Goal: Task Accomplishment & Management: Manage account settings

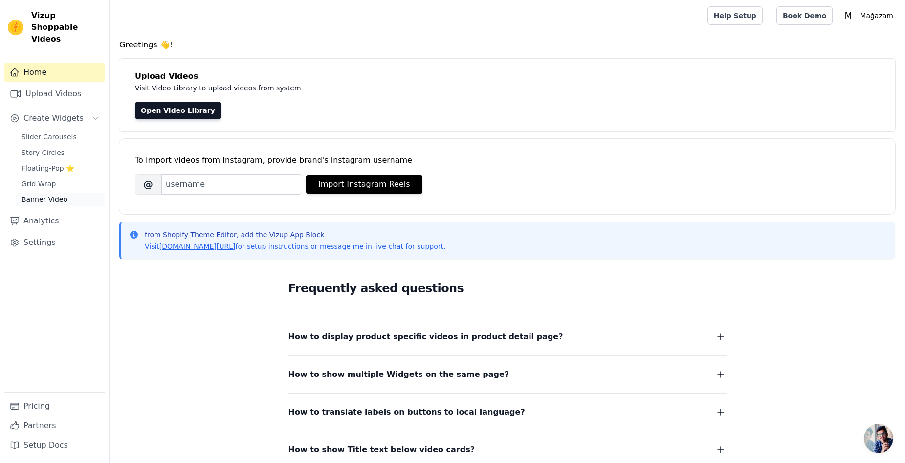
click at [49, 195] on span "Banner Video" at bounding box center [45, 200] width 46 height 10
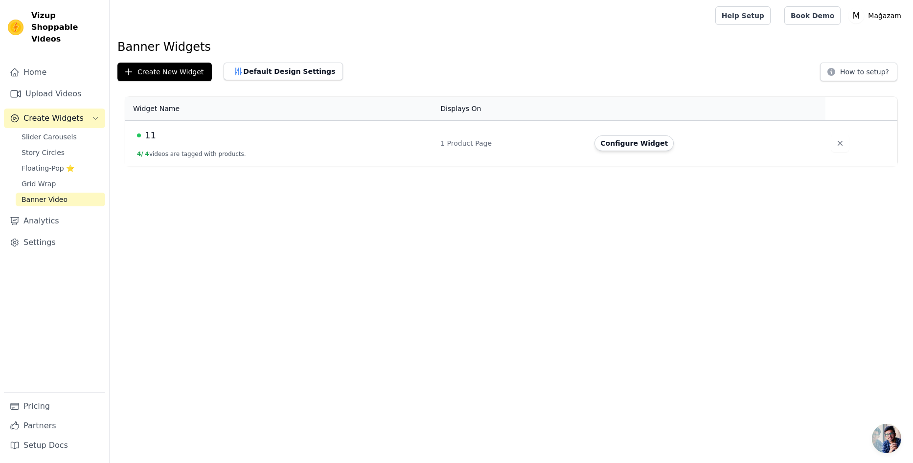
click at [182, 132] on div "11" at bounding box center [283, 136] width 292 height 14
click at [640, 143] on button "Configure Widget" at bounding box center [633, 143] width 79 height 16
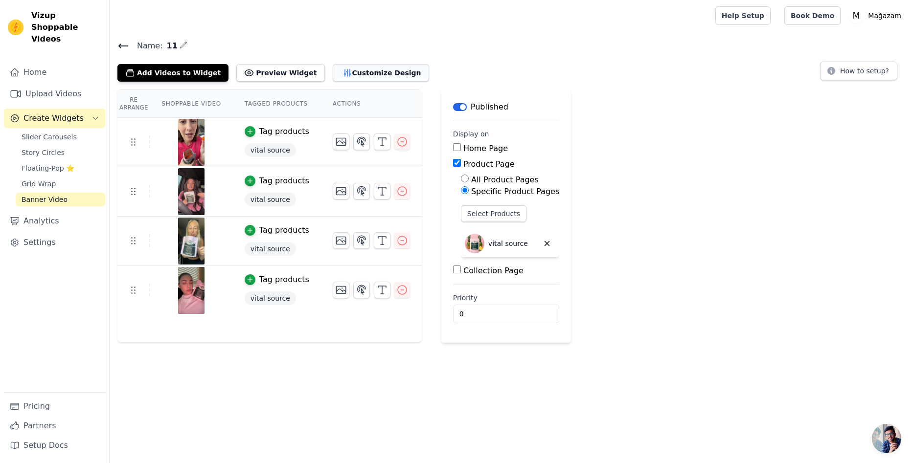
click at [352, 72] on button "Customize Design" at bounding box center [381, 73] width 96 height 18
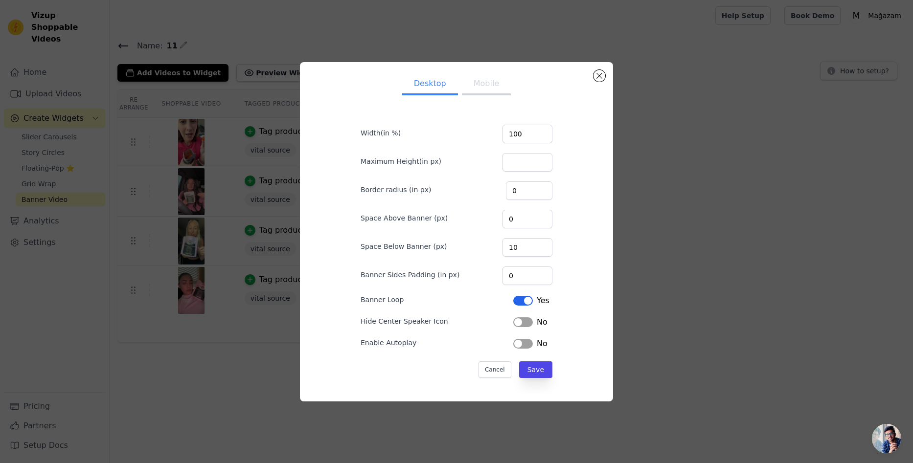
click at [479, 85] on button "Mobile" at bounding box center [486, 85] width 49 height 22
drag, startPoint x: 519, startPoint y: 250, endPoint x: 481, endPoint y: 244, distance: 38.8
click at [481, 244] on div "Space Below Banner (px) 10" at bounding box center [457, 246] width 192 height 21
drag, startPoint x: 523, startPoint y: 277, endPoint x: 459, endPoint y: 272, distance: 64.3
click at [459, 272] on div "Banner Sides Padding (in px) 0" at bounding box center [457, 275] width 192 height 21
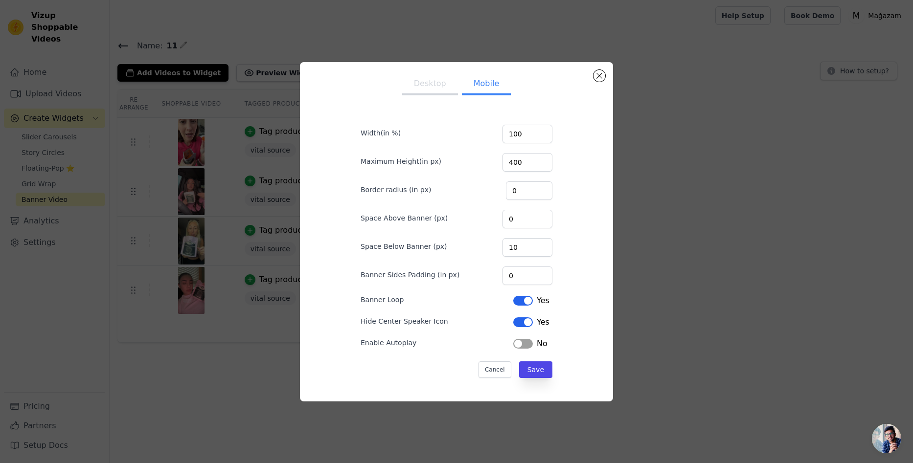
click at [381, 340] on label "Enable Autoplay" at bounding box center [389, 343] width 56 height 10
copy div "Enable Autoplay"
click at [518, 342] on button "Label" at bounding box center [523, 344] width 20 height 10
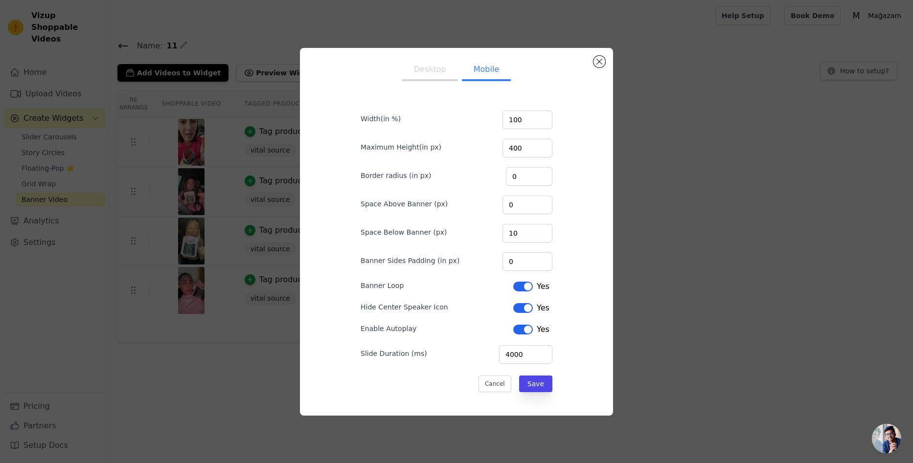
click at [569, 340] on div "Desktop Mobile Width(in %) 100 Maximum Height(in px) 400 Border radius (in px) …" at bounding box center [456, 232] width 297 height 352
click at [526, 255] on input "0" at bounding box center [527, 261] width 50 height 19
click at [520, 209] on input "0" at bounding box center [527, 205] width 50 height 19
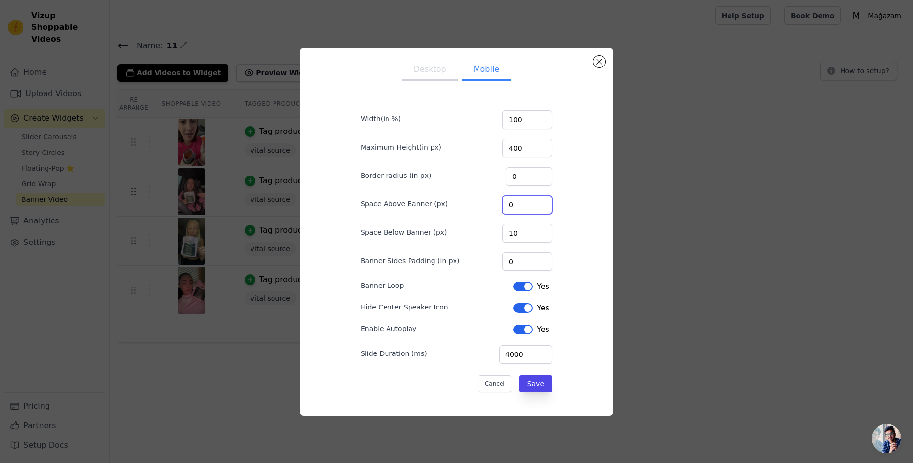
click at [520, 209] on input "0" at bounding box center [527, 205] width 50 height 19
click at [518, 121] on input "100" at bounding box center [527, 120] width 50 height 19
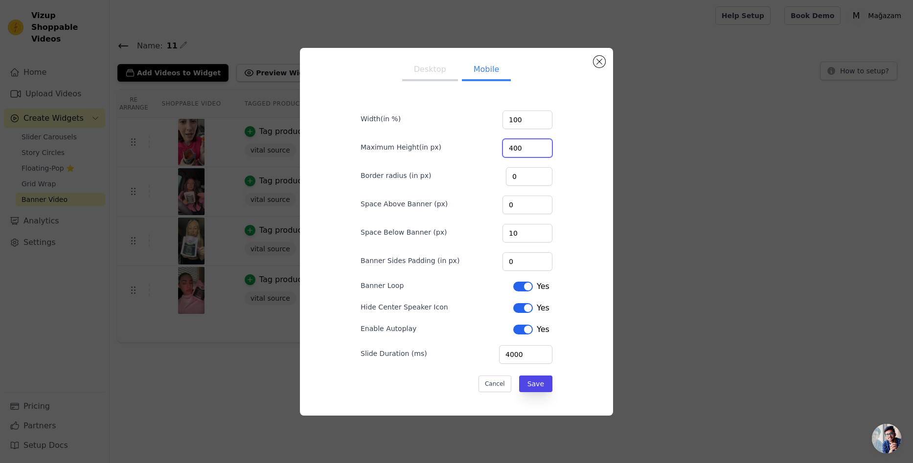
click at [519, 152] on input "400" at bounding box center [527, 148] width 50 height 19
type input "500"
drag, startPoint x: 571, startPoint y: 230, endPoint x: 577, endPoint y: 277, distance: 47.8
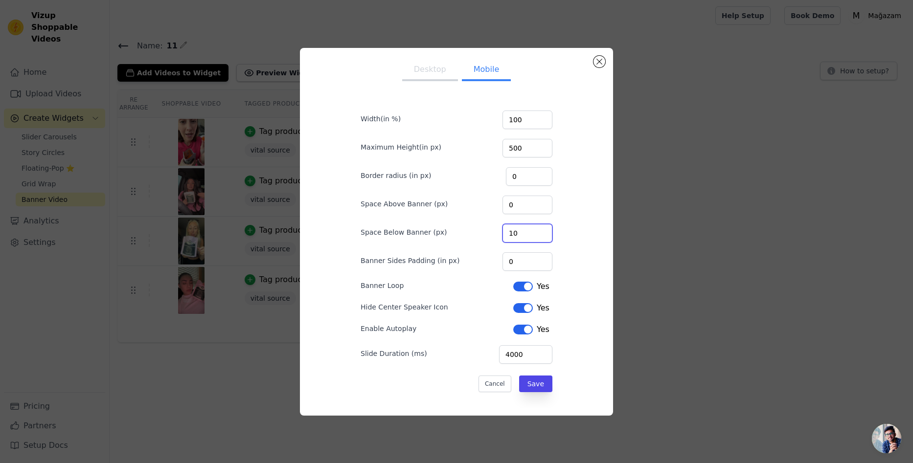
click at [571, 234] on div "Desktop Mobile Width(in %) 100 Maximum Height(in px) 500 Border radius (in px) …" at bounding box center [456, 232] width 297 height 352
click at [536, 387] on button "Save" at bounding box center [535, 384] width 33 height 17
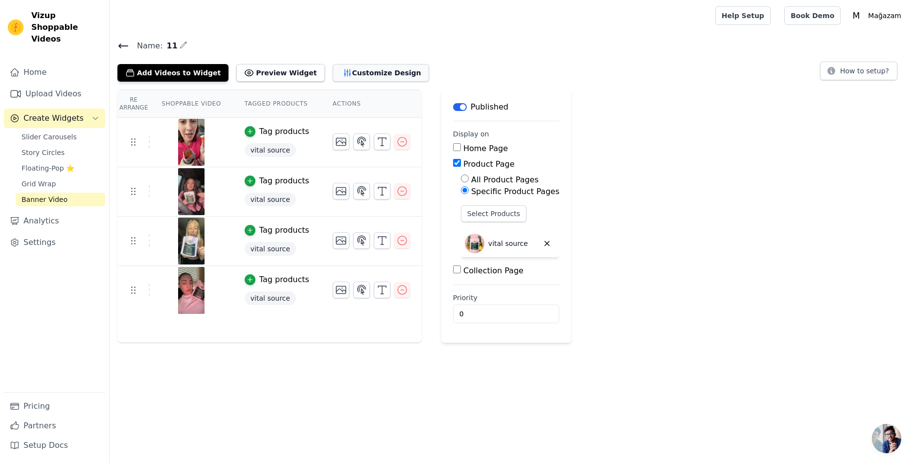
click at [335, 74] on button "Customize Design" at bounding box center [381, 73] width 96 height 18
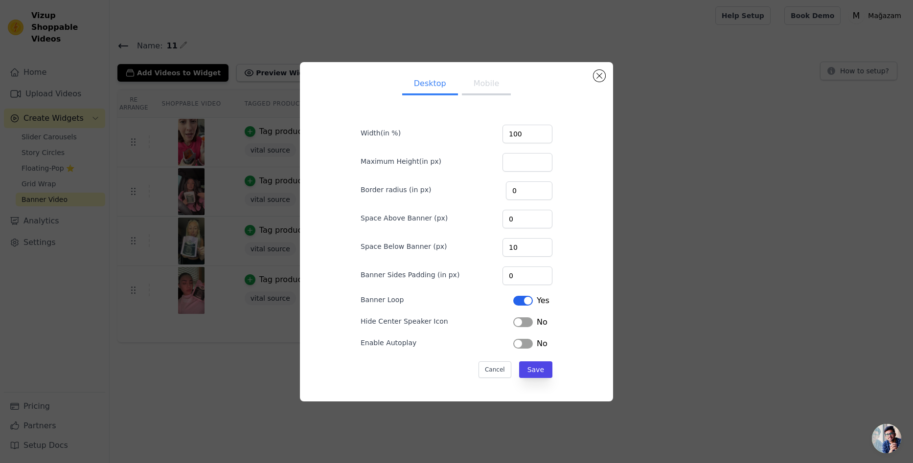
click at [487, 81] on button "Mobile" at bounding box center [486, 85] width 49 height 22
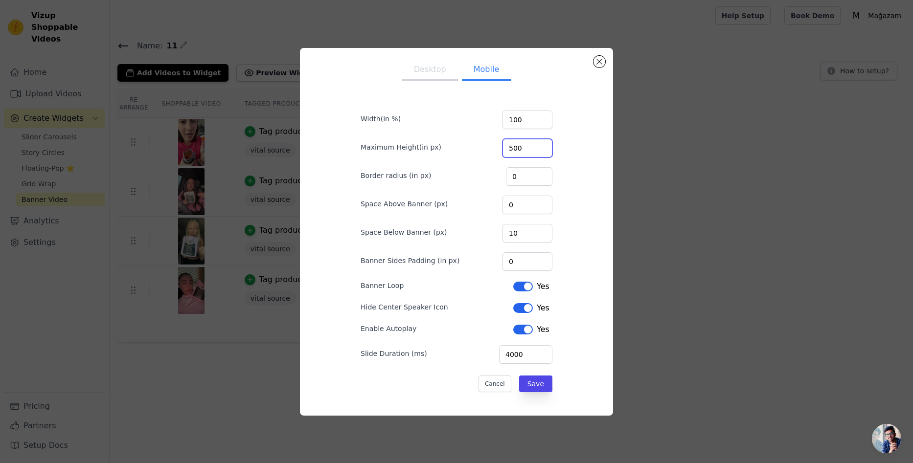
drag, startPoint x: 523, startPoint y: 150, endPoint x: 494, endPoint y: 142, distance: 30.7
click at [494, 142] on div "Maximum Height(in px) 500" at bounding box center [457, 147] width 192 height 21
type input "400"
drag, startPoint x: 529, startPoint y: 120, endPoint x: 485, endPoint y: 110, distance: 45.2
click at [485, 110] on div "Width(in %) 100" at bounding box center [457, 119] width 192 height 21
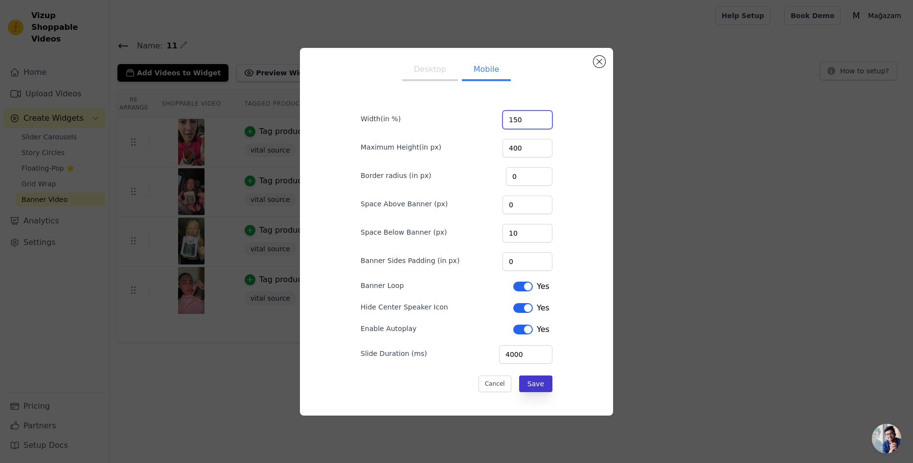
type input "150"
click at [540, 388] on button "Save" at bounding box center [535, 384] width 33 height 17
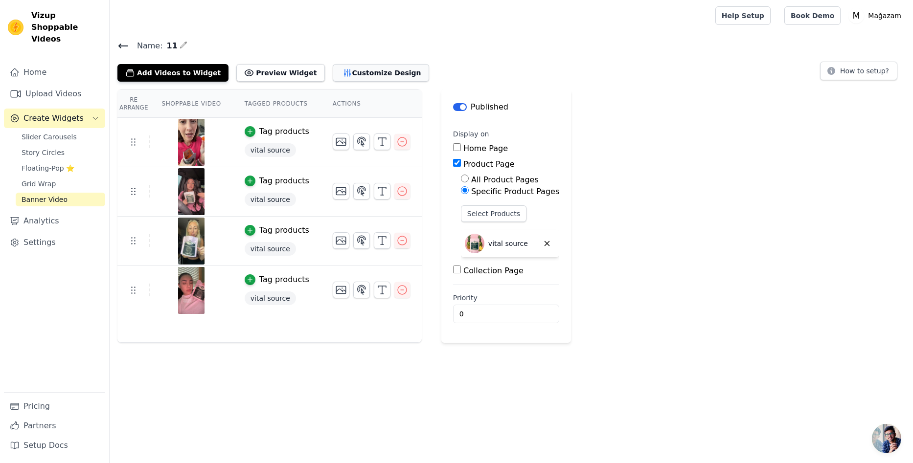
click at [333, 74] on button "Customize Design" at bounding box center [381, 73] width 96 height 18
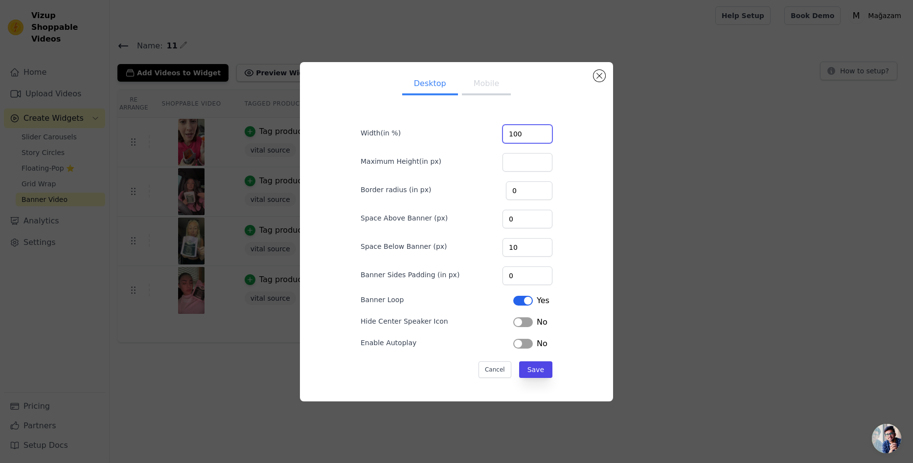
drag, startPoint x: 525, startPoint y: 137, endPoint x: 486, endPoint y: 133, distance: 39.4
click at [486, 133] on div "Width(in %) 100" at bounding box center [457, 133] width 192 height 21
click at [579, 316] on div "Desktop Mobile Width(in %) 30 Maximum Height(in px) Border radius (in px) 0 Spa…" at bounding box center [456, 232] width 297 height 324
drag, startPoint x: 523, startPoint y: 136, endPoint x: 444, endPoint y: 128, distance: 79.6
click at [444, 128] on div "Width(in %) 30" at bounding box center [457, 133] width 192 height 21
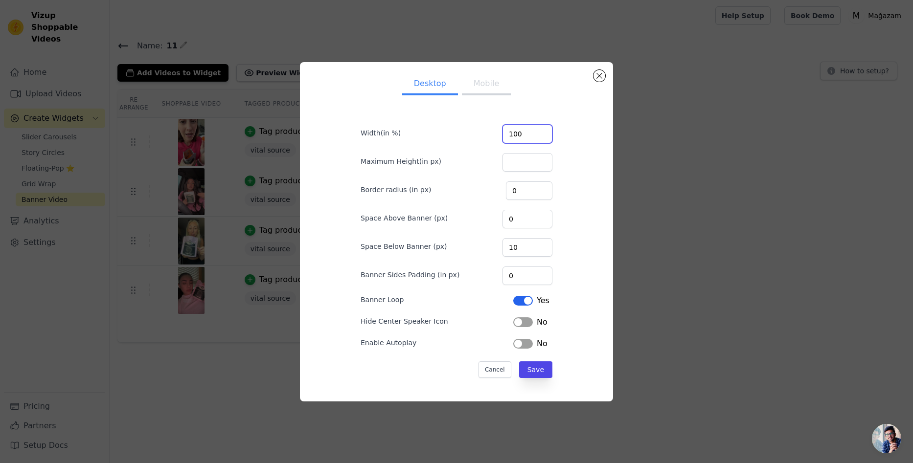
type input "100"
click at [570, 189] on div "Desktop Mobile Width(in %) 100 Maximum Height(in px) Border radius (in px) 0 Sp…" at bounding box center [456, 232] width 297 height 324
click at [475, 77] on button "Mobile" at bounding box center [486, 85] width 49 height 22
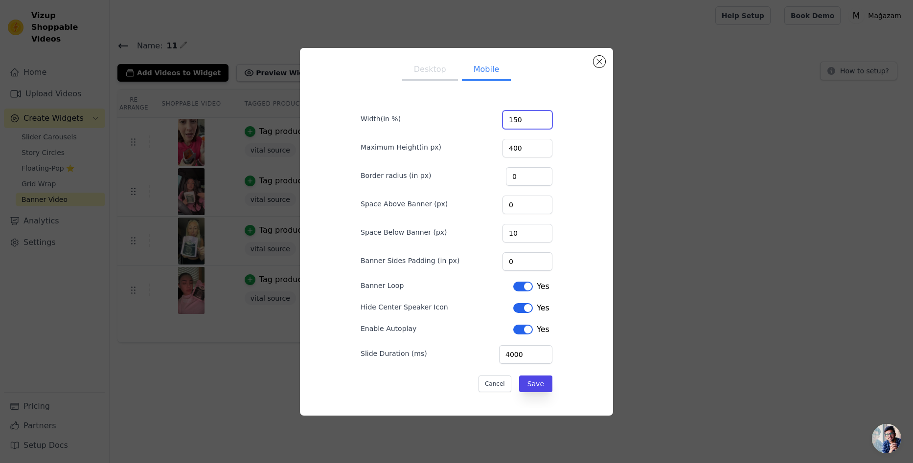
click at [519, 117] on input "150" at bounding box center [527, 120] width 50 height 19
type input "30"
click at [531, 386] on button "Save" at bounding box center [535, 384] width 33 height 17
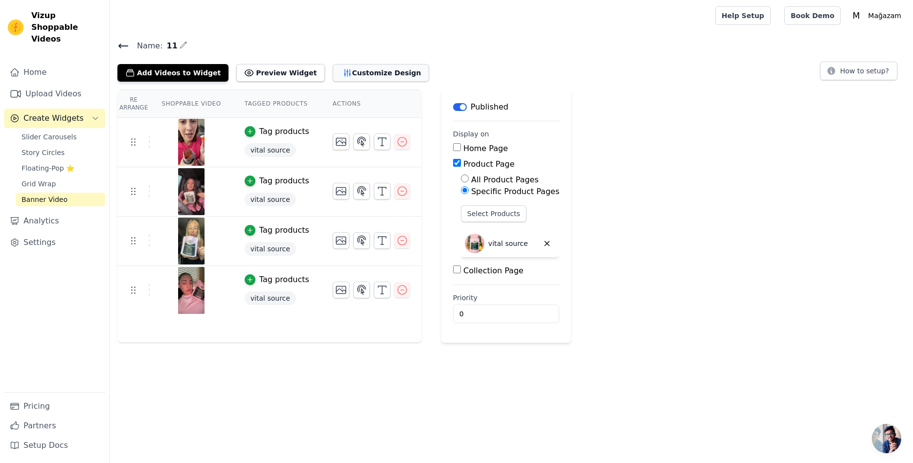
click at [350, 66] on button "Customize Design" at bounding box center [381, 73] width 96 height 18
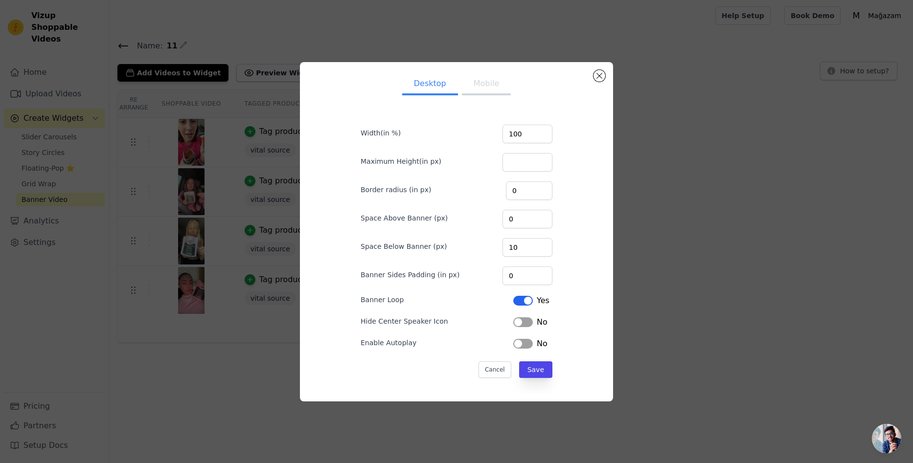
click at [480, 92] on button "Mobile" at bounding box center [486, 85] width 49 height 22
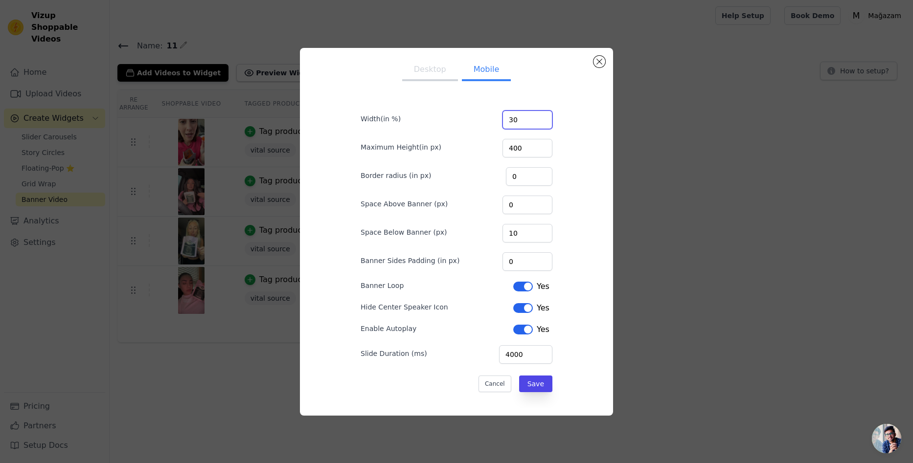
click at [525, 122] on input "30" at bounding box center [527, 120] width 50 height 19
type input "100"
drag, startPoint x: 522, startPoint y: 179, endPoint x: 474, endPoint y: 172, distance: 49.5
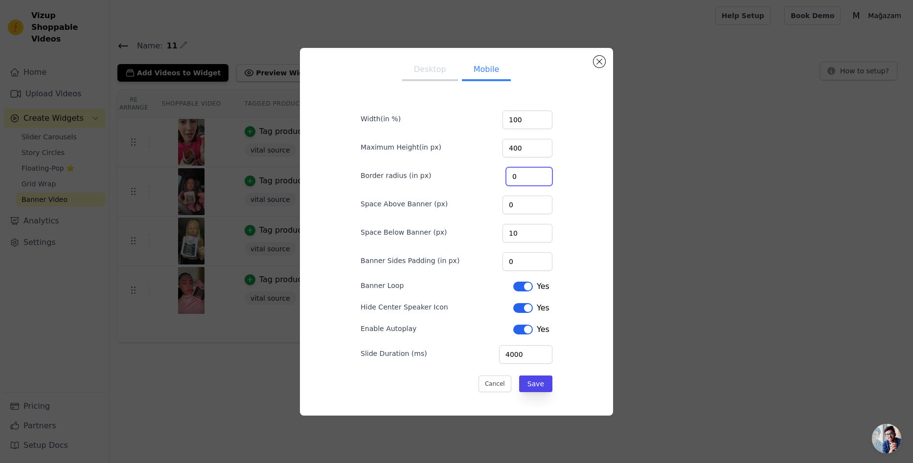
click at [474, 172] on div "Border radius (in px) 0" at bounding box center [457, 175] width 192 height 21
type input "20"
click at [536, 393] on form "Width(in %) 100 Maximum Height(in px) 400 Border radius (in px) 20 Space Above …" at bounding box center [456, 246] width 207 height 307
click at [538, 389] on button "Save" at bounding box center [535, 384] width 33 height 17
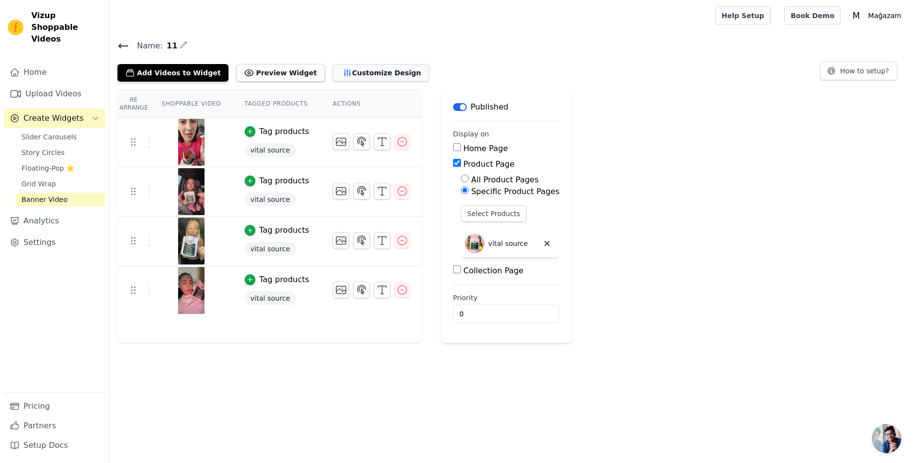
click at [357, 70] on button "Customize Design" at bounding box center [381, 73] width 96 height 18
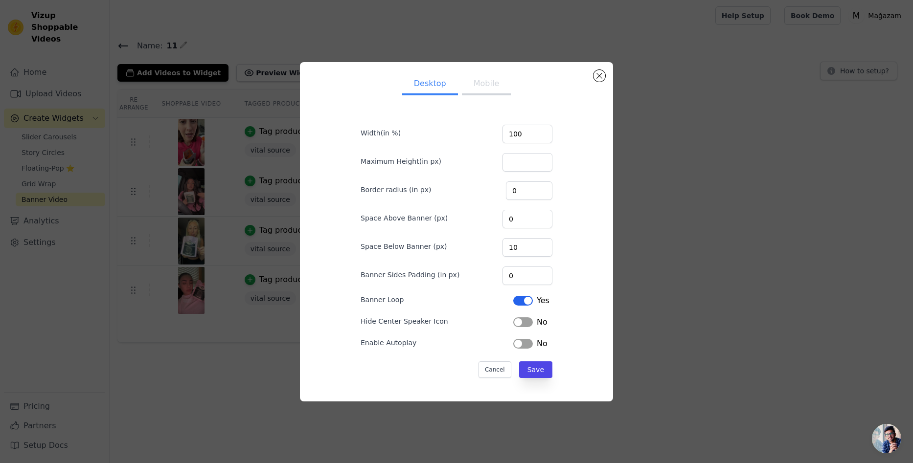
click at [482, 83] on button "Mobile" at bounding box center [486, 85] width 49 height 22
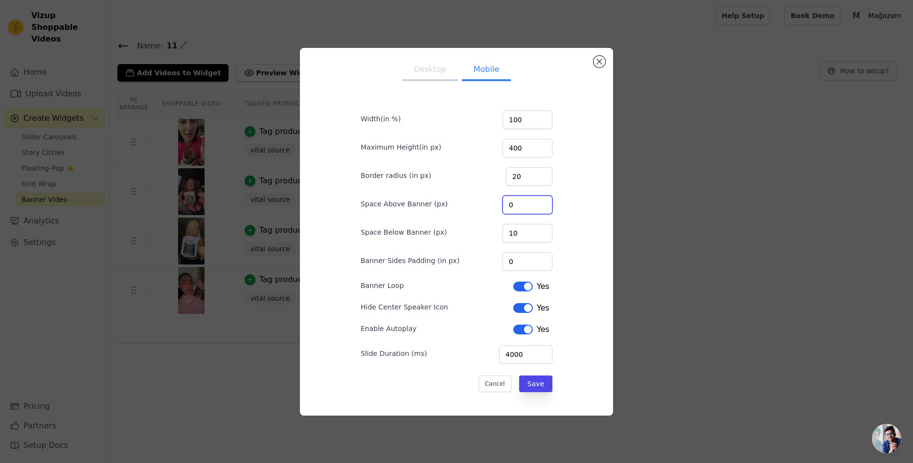
drag, startPoint x: 521, startPoint y: 205, endPoint x: 457, endPoint y: 201, distance: 63.7
click at [457, 201] on div "Space Above Banner (px) 0" at bounding box center [457, 204] width 192 height 21
type input "20"
drag, startPoint x: 518, startPoint y: 234, endPoint x: 478, endPoint y: 230, distance: 39.4
click at [478, 230] on div "Space Below Banner (px) 10" at bounding box center [457, 232] width 192 height 21
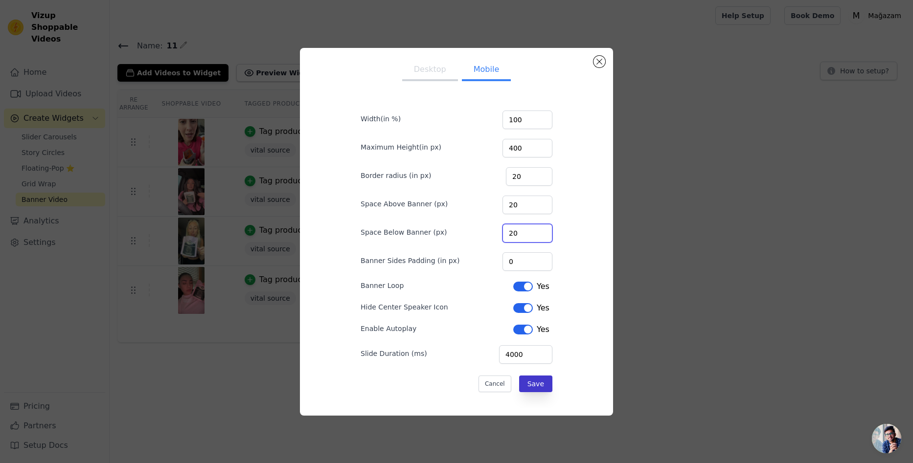
type input "20"
click at [521, 383] on button "Save" at bounding box center [535, 384] width 33 height 17
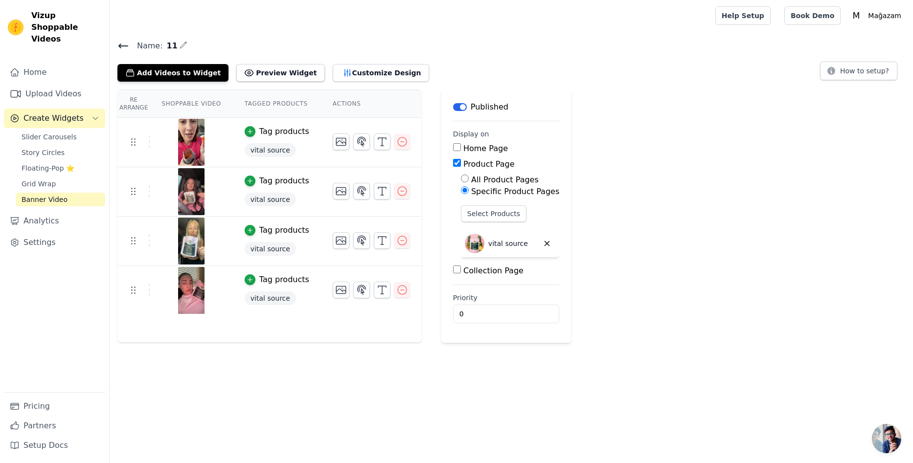
click at [359, 59] on div "Name: 11 Add Videos to Widget Preview Widget Customize Design How to setup?" at bounding box center [511, 60] width 803 height 43
click at [357, 69] on button "Customize Design" at bounding box center [381, 73] width 96 height 18
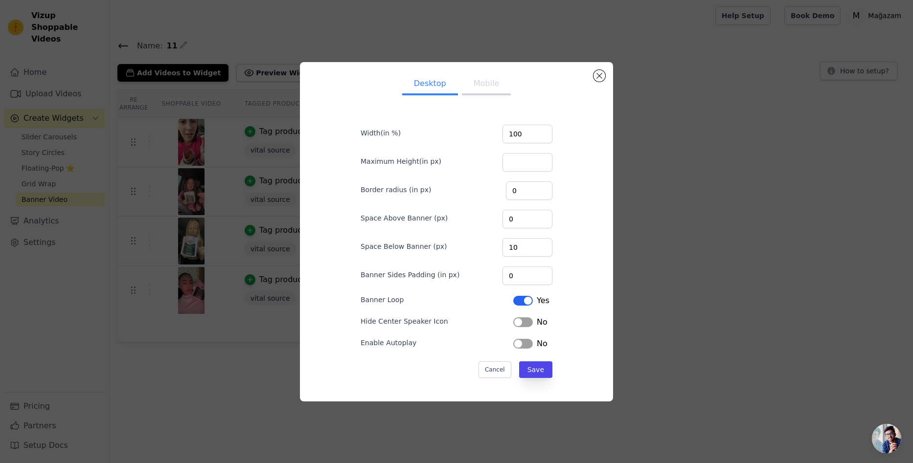
click at [474, 82] on button "Mobile" at bounding box center [486, 85] width 49 height 22
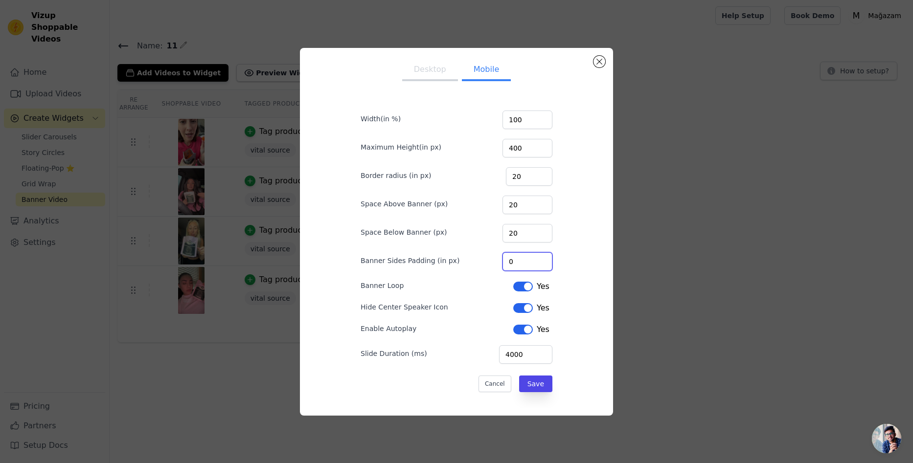
drag, startPoint x: 526, startPoint y: 259, endPoint x: 465, endPoint y: 248, distance: 62.5
click at [465, 248] on form "Width(in %) 100 Maximum Height(in px) 400 Border radius (in px) 20 Space Above …" at bounding box center [456, 246] width 207 height 307
type input "100"
click at [535, 387] on button "Save" at bounding box center [535, 384] width 33 height 17
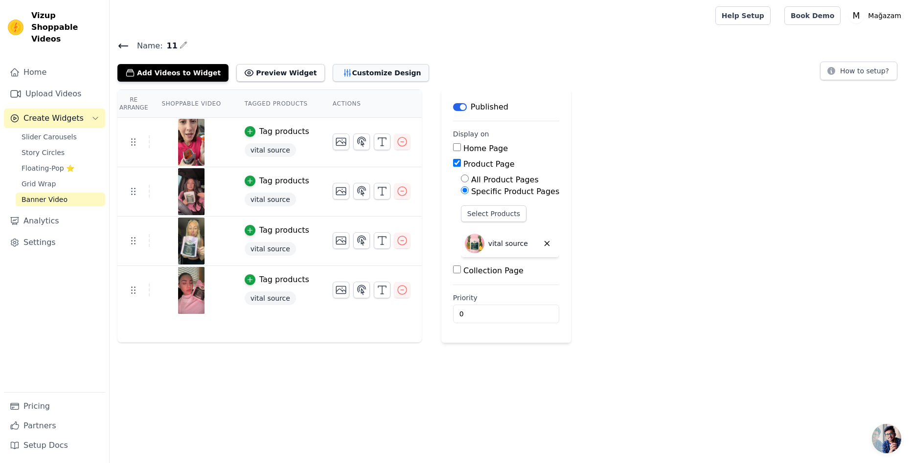
click at [342, 70] on icon "button" at bounding box center [347, 73] width 10 height 10
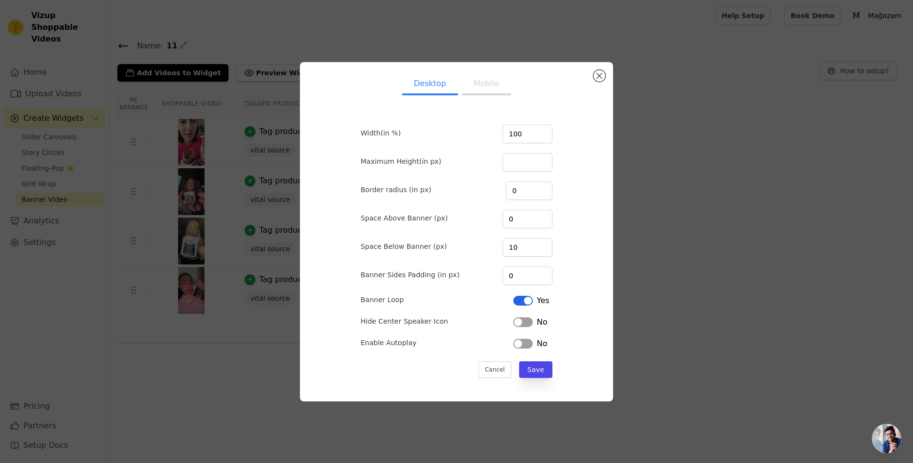
click at [484, 82] on button "Mobile" at bounding box center [486, 85] width 49 height 22
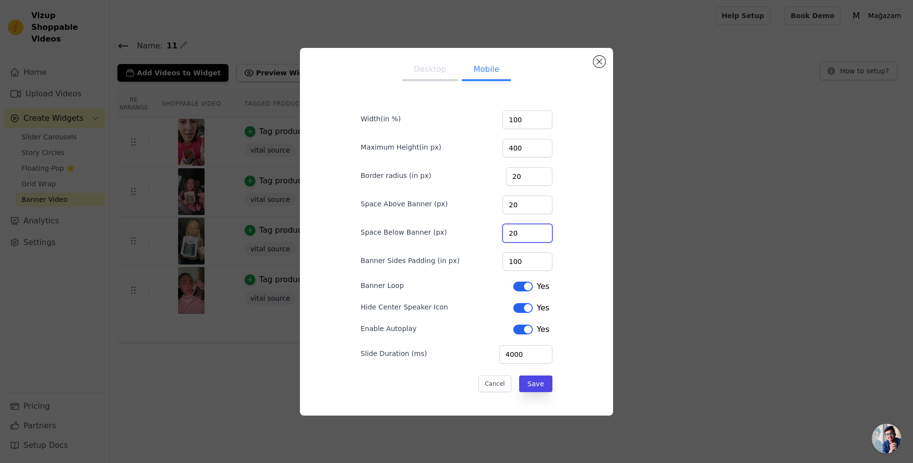
click at [522, 228] on input "20" at bounding box center [527, 233] width 50 height 19
type input "0"
click at [520, 202] on input "20" at bounding box center [527, 205] width 50 height 19
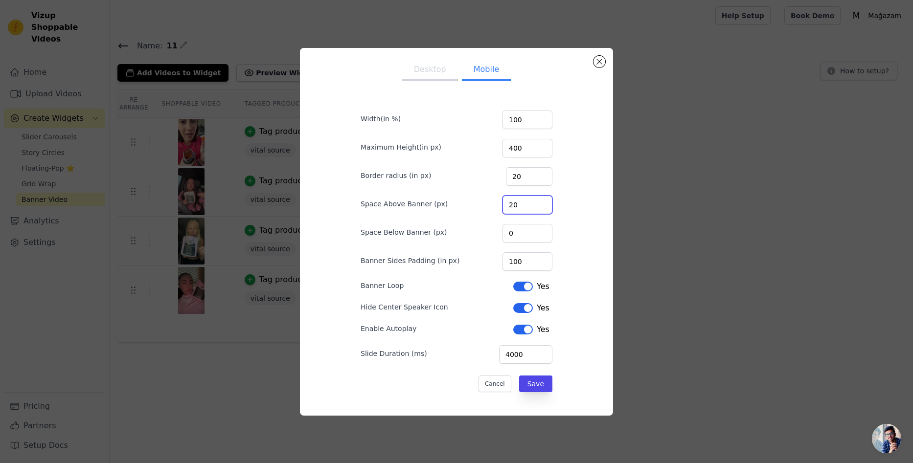
click at [520, 202] on input "20" at bounding box center [527, 205] width 50 height 19
type input "0"
click at [523, 176] on input "20" at bounding box center [529, 176] width 46 height 19
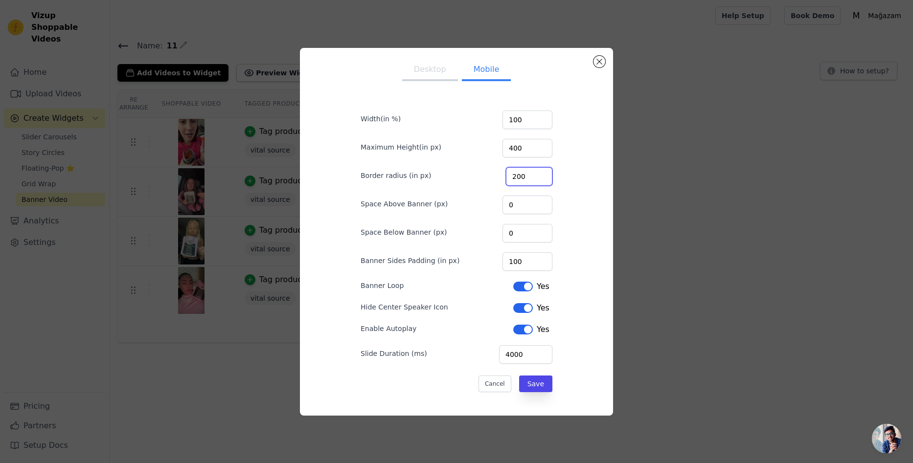
drag, startPoint x: 525, startPoint y: 175, endPoint x: 479, endPoint y: 168, distance: 46.0
click at [479, 168] on div "Border radius (in px) 200" at bounding box center [457, 175] width 192 height 21
type input "0"
click at [559, 222] on div "Desktop Mobile Width(in %) 100 Maximum Height(in px) 400 Border radius (in px) …" at bounding box center [456, 232] width 223 height 352
click at [535, 384] on button "Save" at bounding box center [535, 384] width 33 height 17
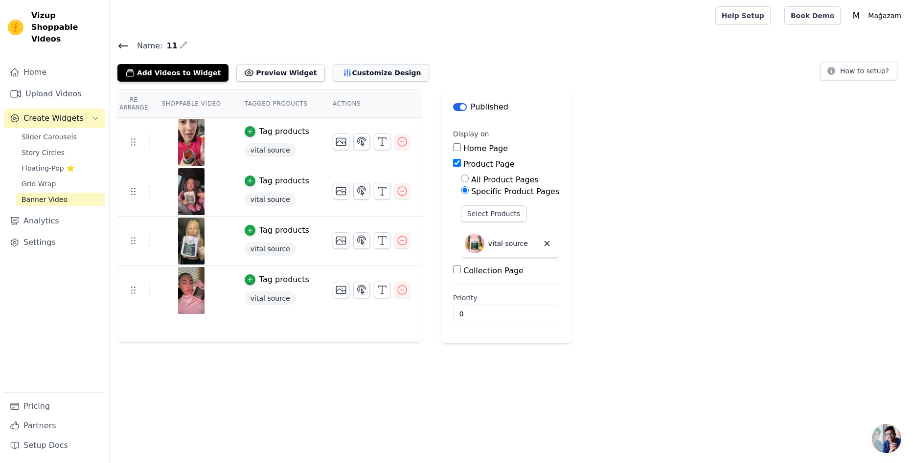
click at [337, 79] on button "Customize Design" at bounding box center [381, 73] width 96 height 18
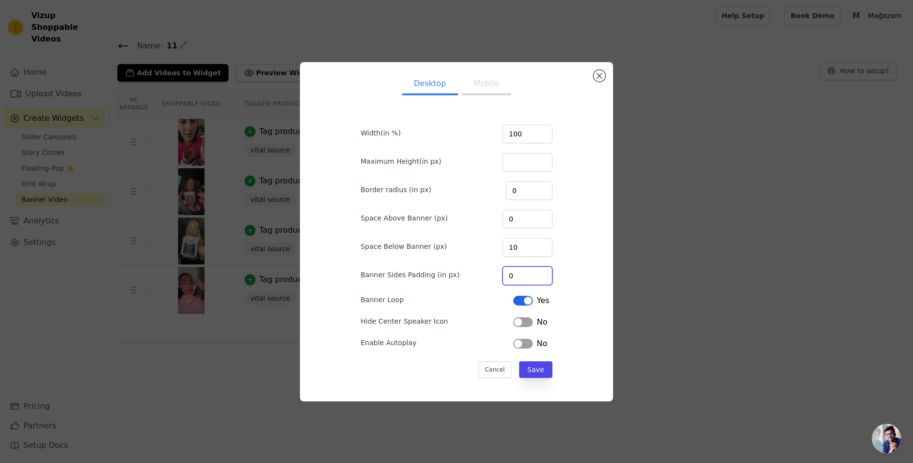
click at [525, 273] on input "0" at bounding box center [527, 276] width 50 height 19
type input "100"
drag, startPoint x: 520, startPoint y: 276, endPoint x: 489, endPoint y: 276, distance: 31.3
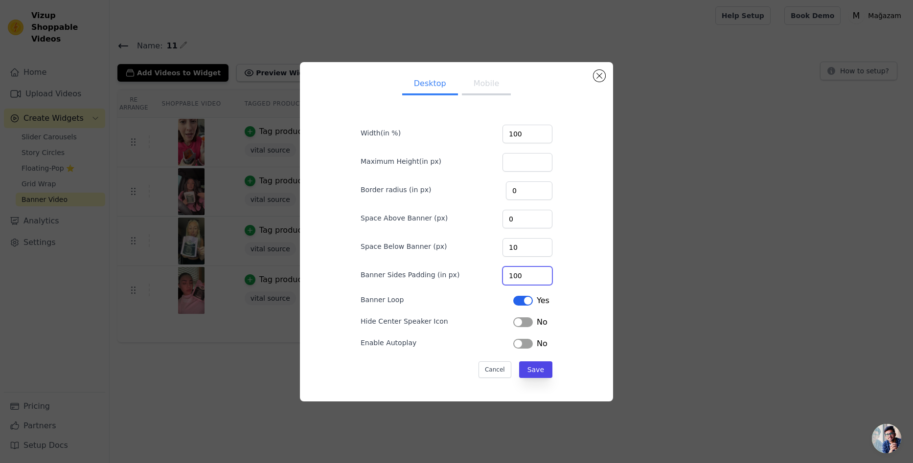
click at [479, 270] on div "Banner Sides Padding (in px) 100" at bounding box center [457, 275] width 192 height 21
click at [566, 272] on div "Desktop Mobile Width(in %) 100 Maximum Height(in px) Border radius (in px) 0 Sp…" at bounding box center [456, 232] width 297 height 324
click at [491, 86] on button "Mobile" at bounding box center [486, 85] width 49 height 22
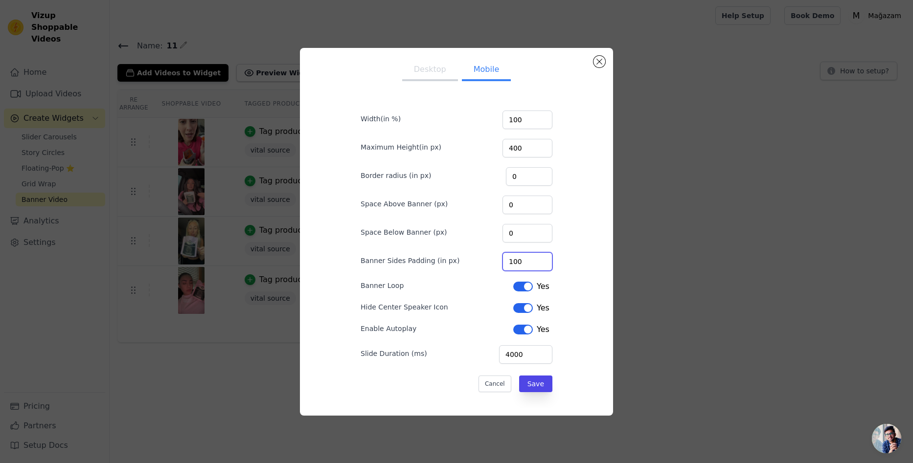
click at [526, 263] on input "100" at bounding box center [527, 261] width 50 height 19
drag, startPoint x: 529, startPoint y: 234, endPoint x: 492, endPoint y: 232, distance: 37.2
click at [492, 232] on div "Space Below Banner (px) 0" at bounding box center [457, 232] width 192 height 21
type input "100"
click at [521, 201] on input "0" at bounding box center [527, 205] width 50 height 19
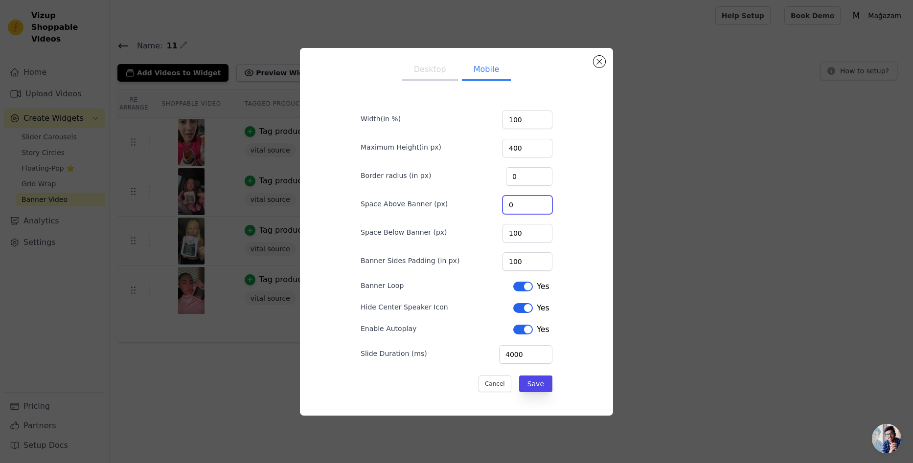
click at [521, 201] on input "0" at bounding box center [527, 205] width 50 height 19
type input "100"
click at [509, 174] on input "0" at bounding box center [529, 176] width 46 height 19
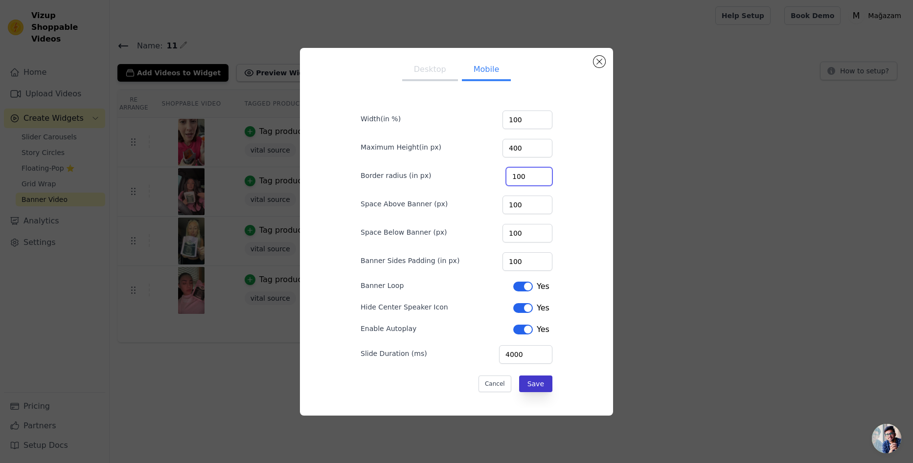
type input "100"
click at [539, 386] on button "Save" at bounding box center [535, 384] width 33 height 17
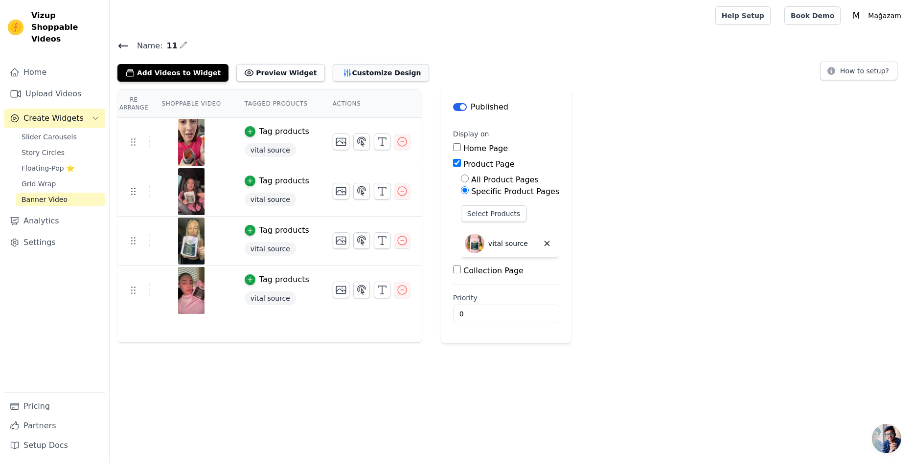
click at [337, 70] on button "Customize Design" at bounding box center [381, 73] width 96 height 18
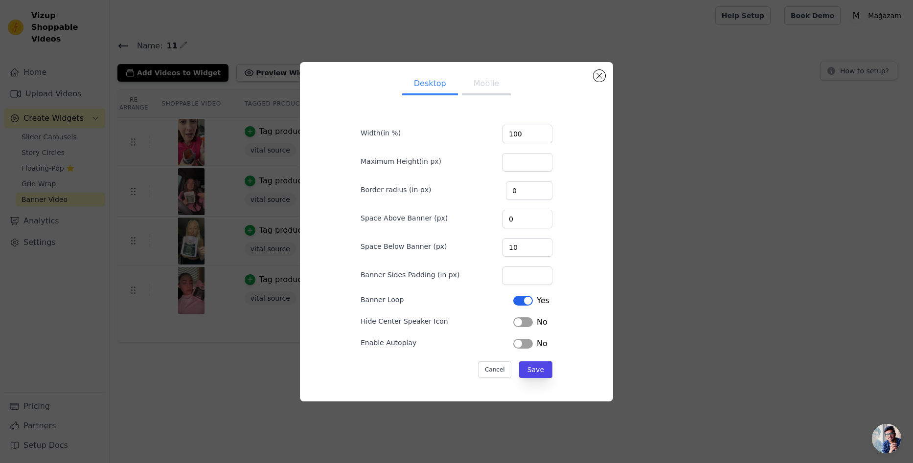
click at [476, 84] on button "Mobile" at bounding box center [486, 85] width 49 height 22
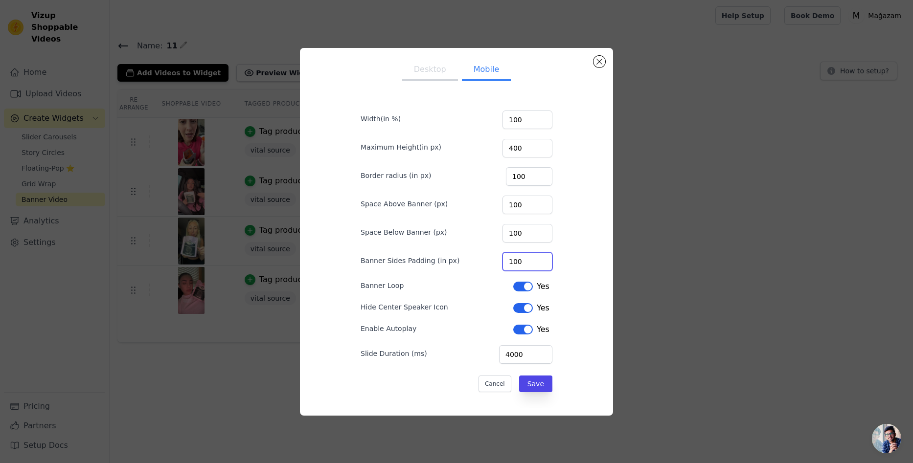
click at [521, 266] on input "100" at bounding box center [527, 261] width 50 height 19
type input "0"
click at [542, 384] on button "Save" at bounding box center [535, 384] width 33 height 17
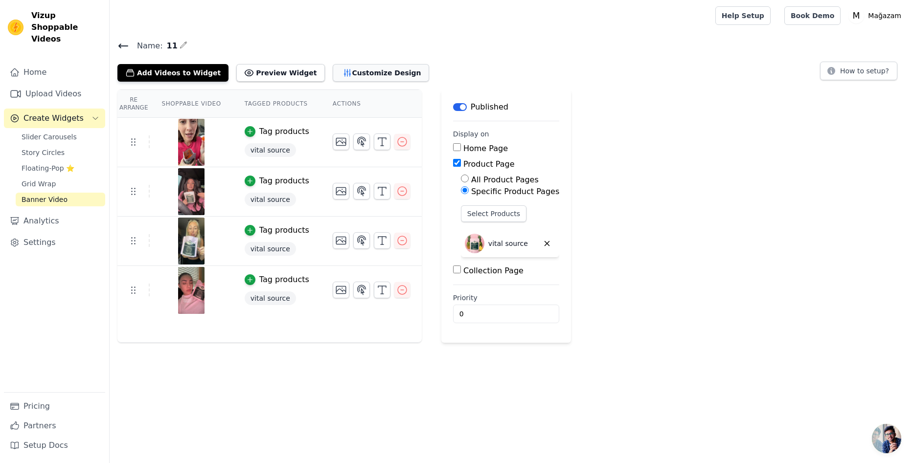
click at [345, 69] on button "Customize Design" at bounding box center [381, 73] width 96 height 18
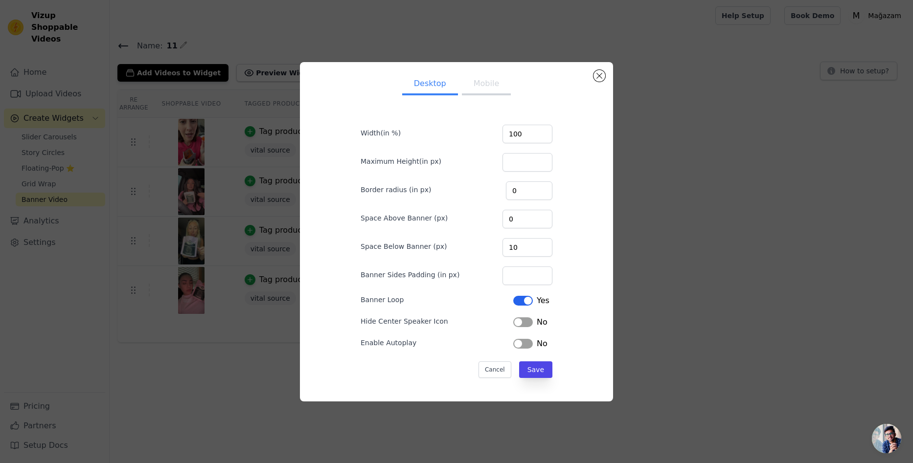
click at [483, 78] on button "Mobile" at bounding box center [486, 85] width 49 height 22
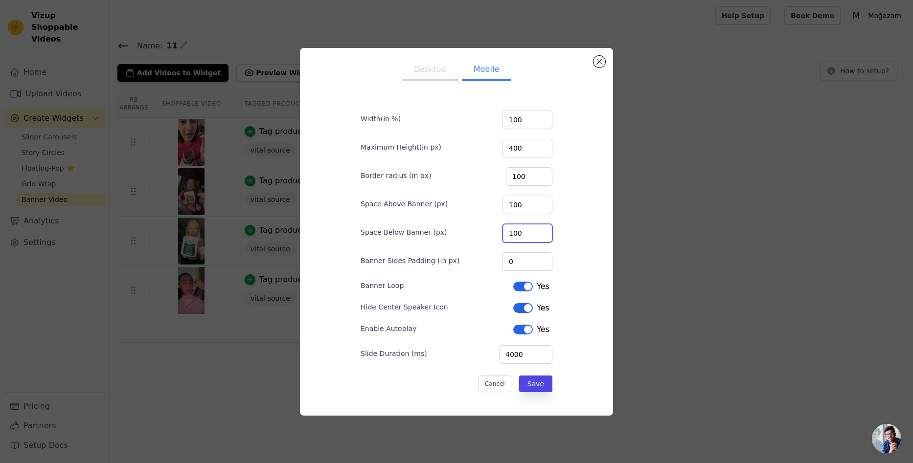
click at [512, 226] on input "100" at bounding box center [527, 233] width 50 height 19
type input "0"
click at [520, 194] on div "Space Above Banner (px) 100" at bounding box center [457, 204] width 192 height 21
click at [512, 208] on input "100" at bounding box center [527, 205] width 50 height 19
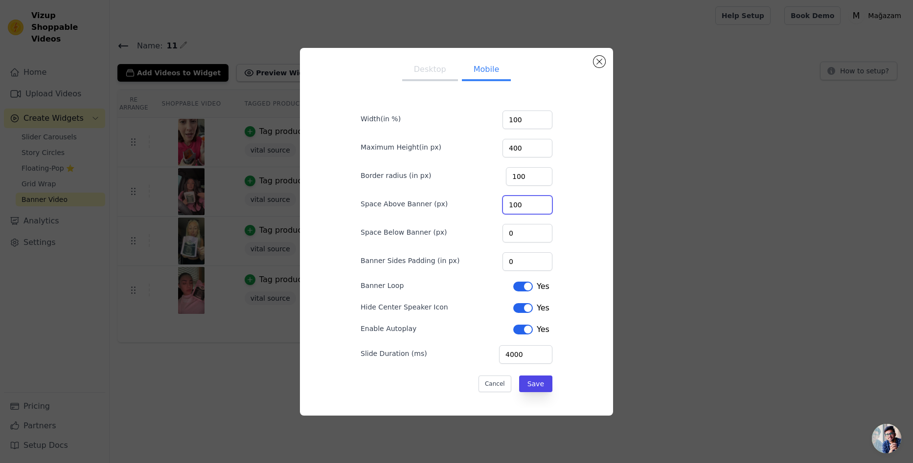
click at [512, 208] on input "100" at bounding box center [527, 205] width 50 height 19
type input "0"
click at [521, 181] on input "100" at bounding box center [529, 176] width 46 height 19
click at [520, 179] on input "100" at bounding box center [529, 176] width 46 height 19
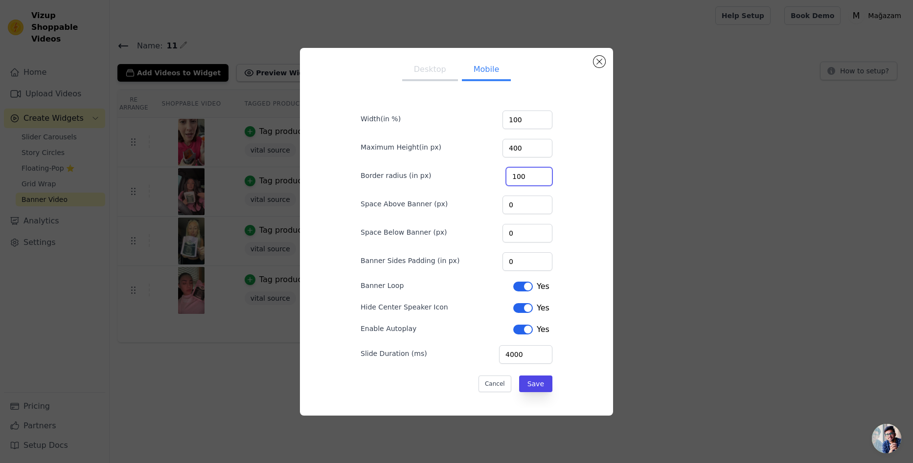
click at [520, 179] on input "100" at bounding box center [529, 176] width 46 height 19
type input "0"
click at [540, 384] on button "Save" at bounding box center [535, 384] width 33 height 17
